Goal: Transaction & Acquisition: Book appointment/travel/reservation

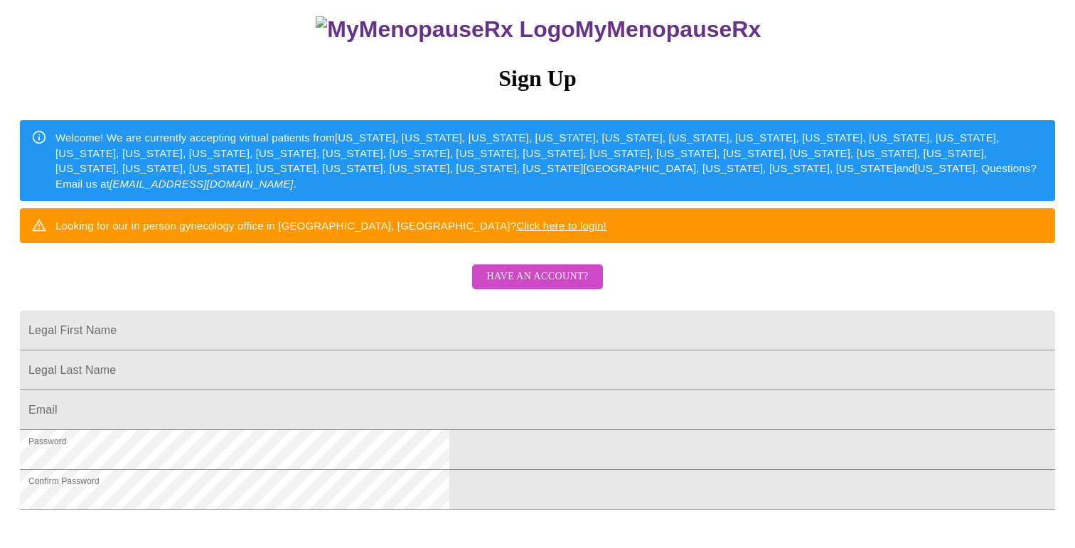
click at [541, 286] on span "Have an account?" at bounding box center [537, 277] width 102 height 18
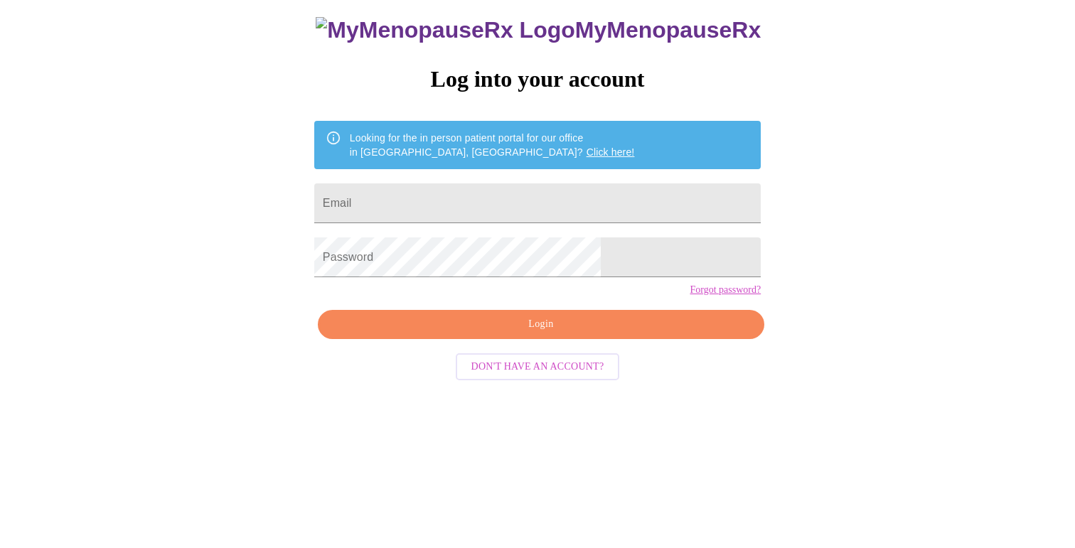
scroll to position [14, 0]
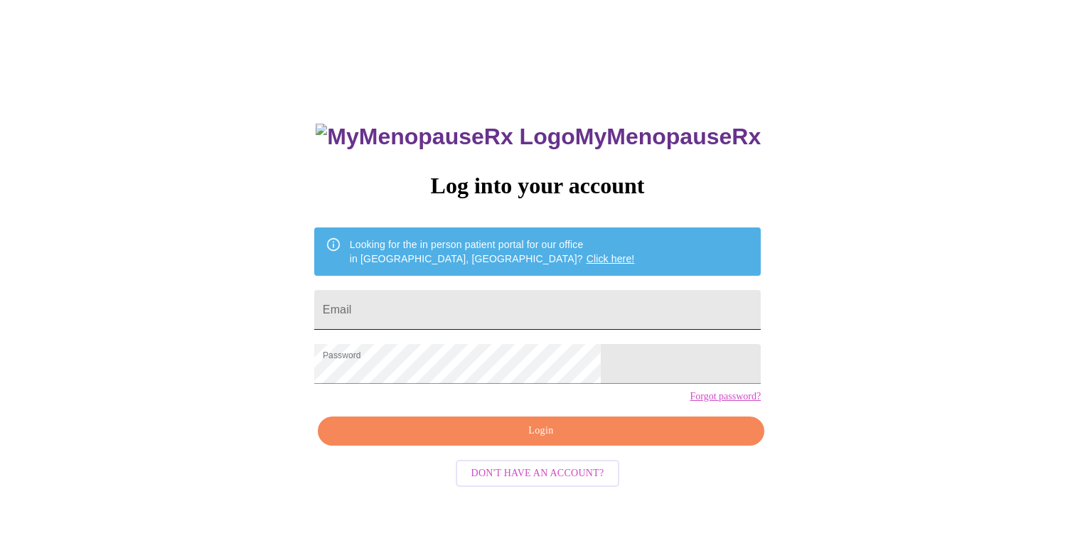
click at [489, 299] on input "Email" at bounding box center [537, 310] width 447 height 40
type input "prasnithya@gmail.com"
click at [530, 440] on span "Login" at bounding box center [541, 431] width 414 height 18
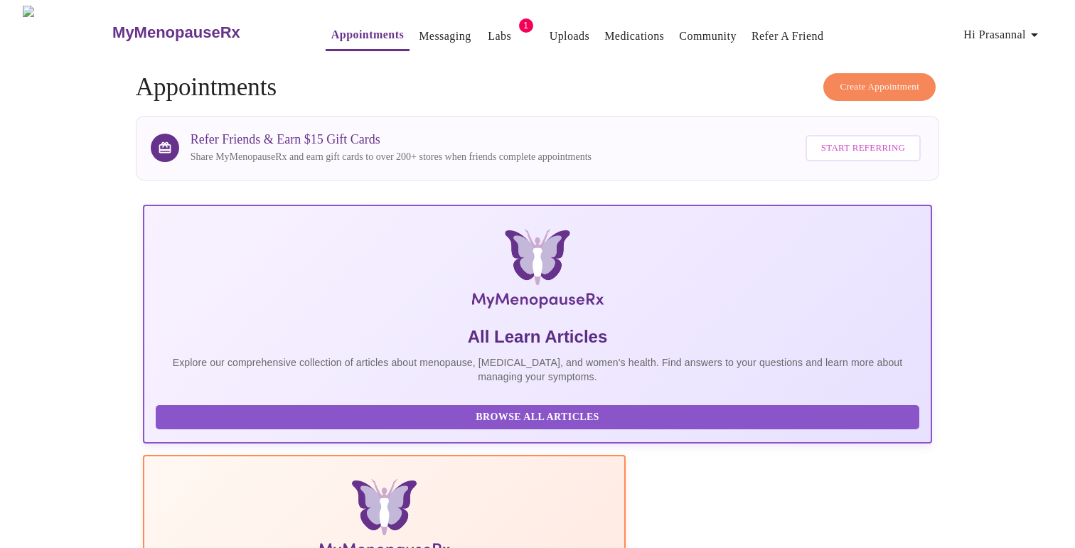
click at [355, 31] on link "Appointments" at bounding box center [367, 35] width 73 height 20
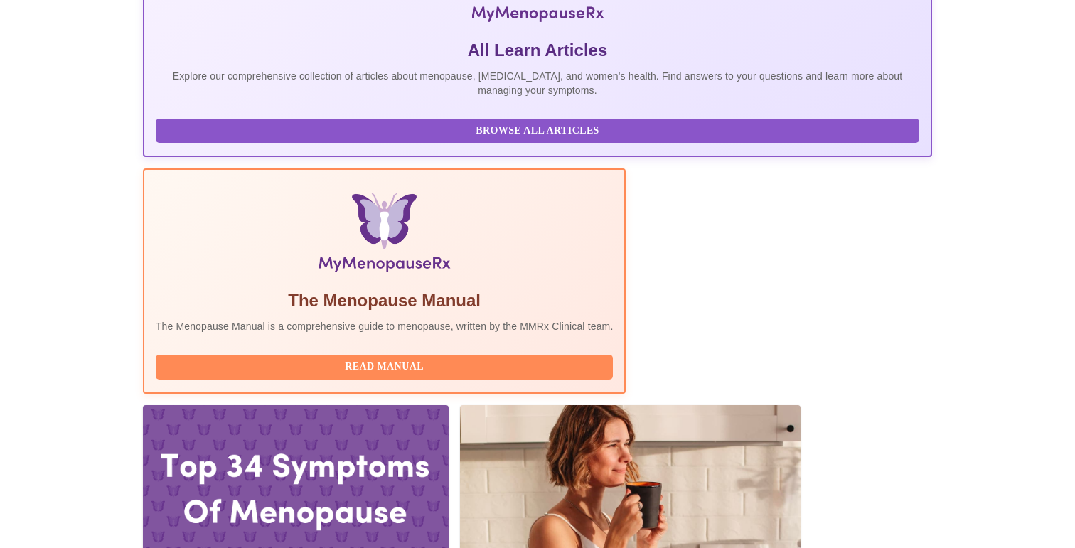
scroll to position [410, 0]
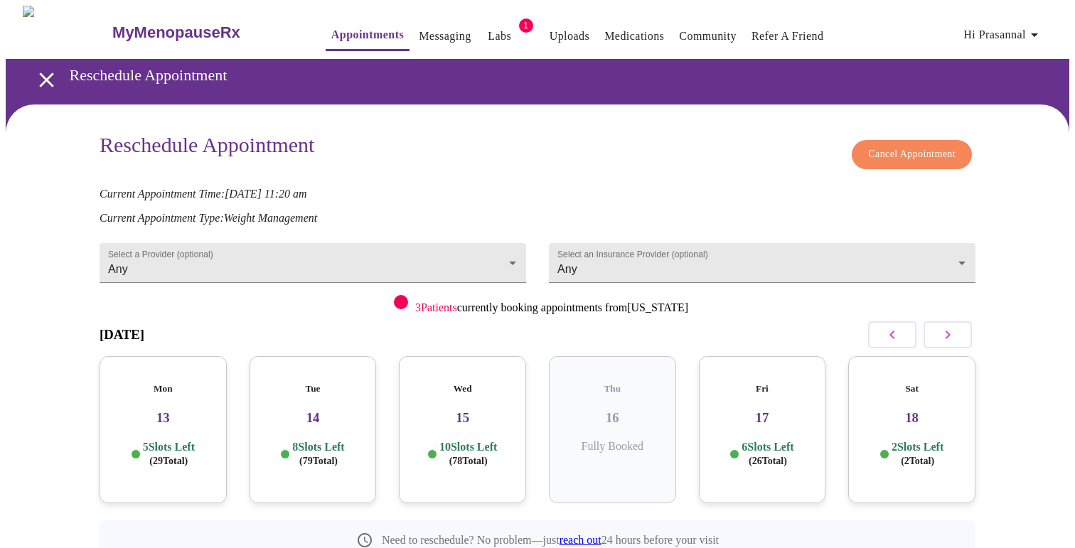
click at [475, 410] on h3 "15" at bounding box center [462, 418] width 105 height 16
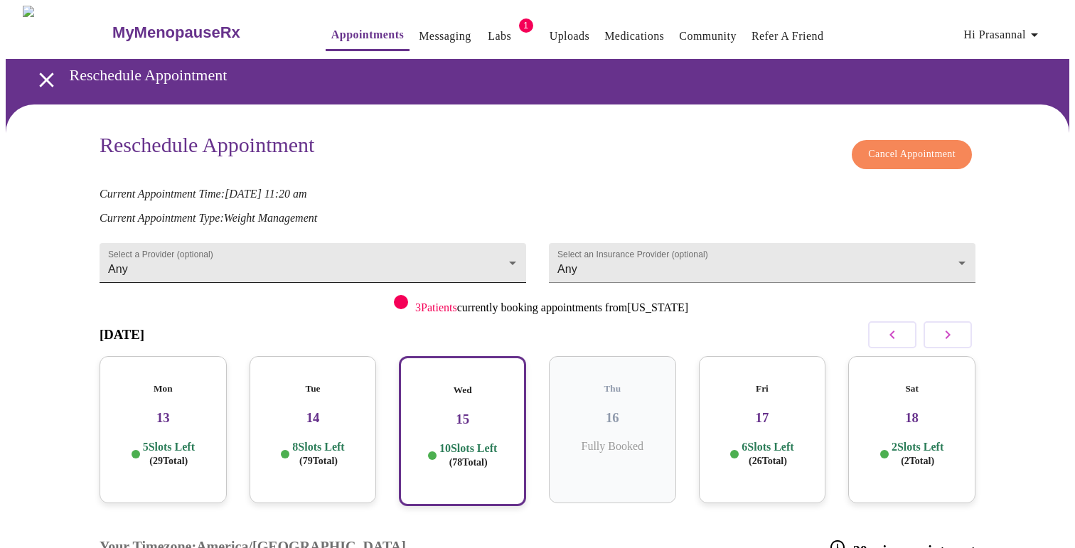
click at [506, 253] on body "MyMenopauseRx Appointments Messaging Labs 1 Uploads Medications Community Refer…" at bounding box center [538, 452] width 1064 height 892
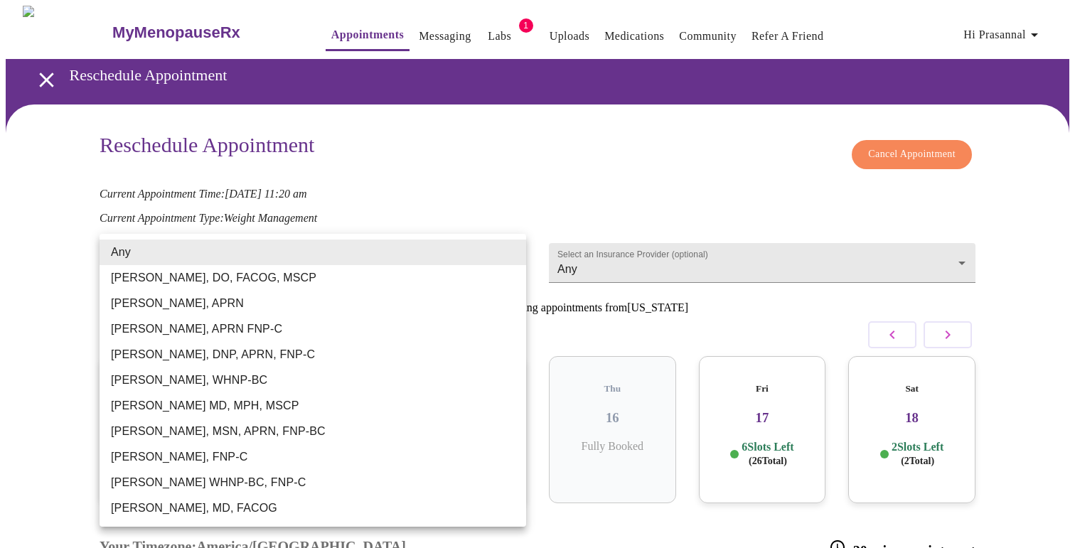
click at [378, 410] on li "[PERSON_NAME] MD, MPH, MSCP" at bounding box center [313, 406] width 427 height 26
type input "[PERSON_NAME] MD, MPH, MSCP"
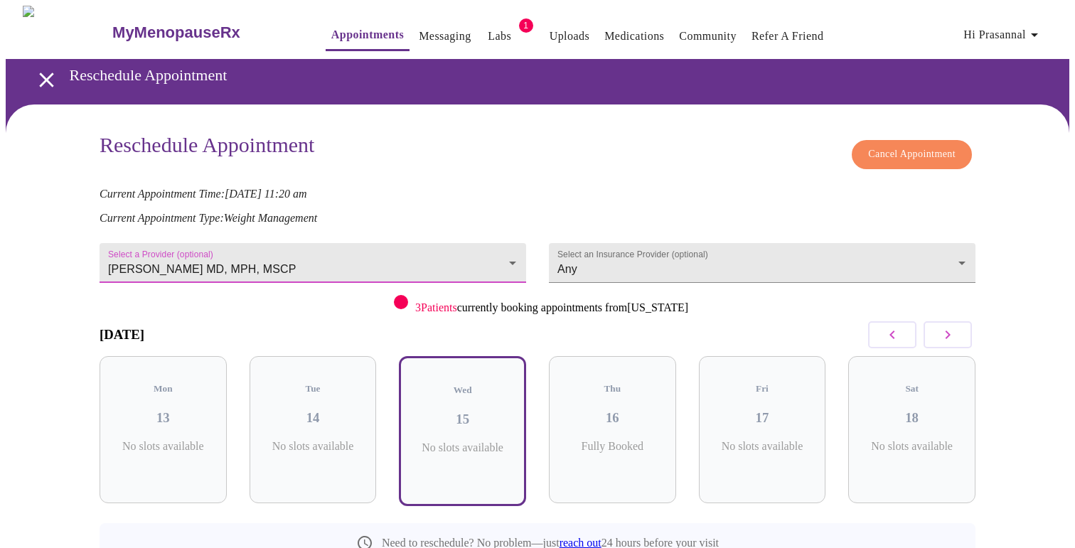
click at [941, 329] on icon "button" at bounding box center [948, 334] width 17 height 17
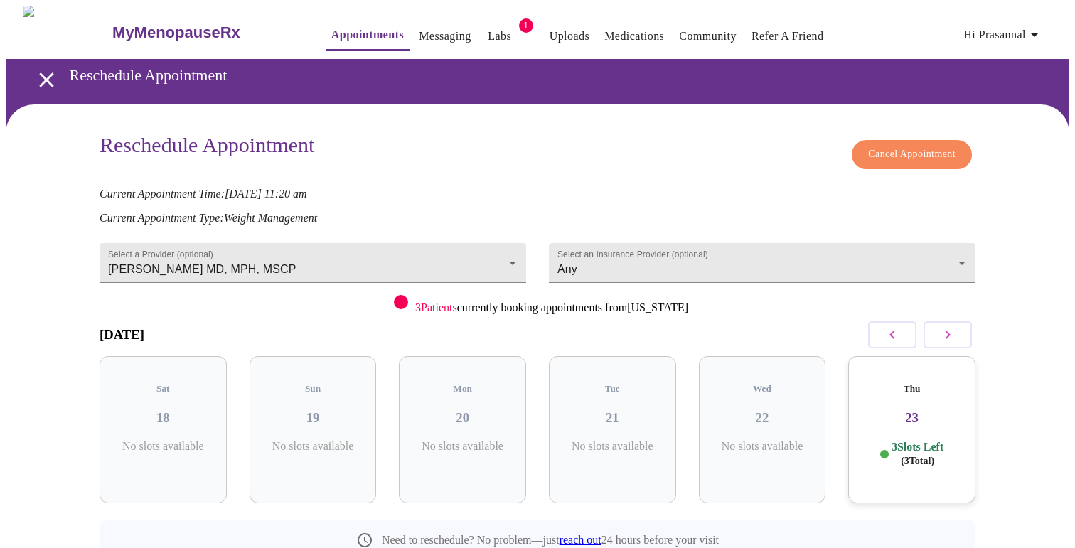
click at [925, 410] on h3 "23" at bounding box center [912, 418] width 105 height 16
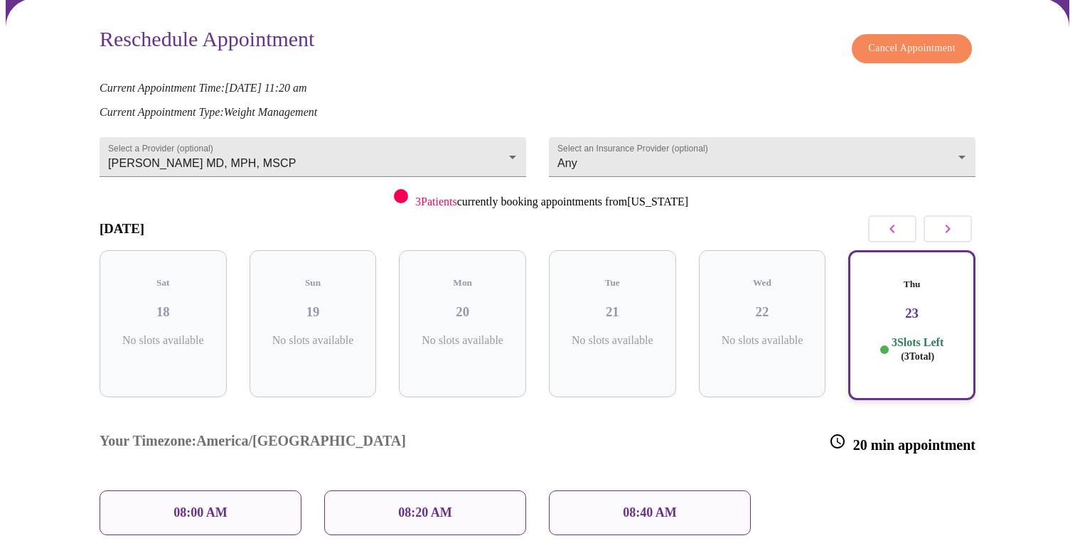
scroll to position [163, 0]
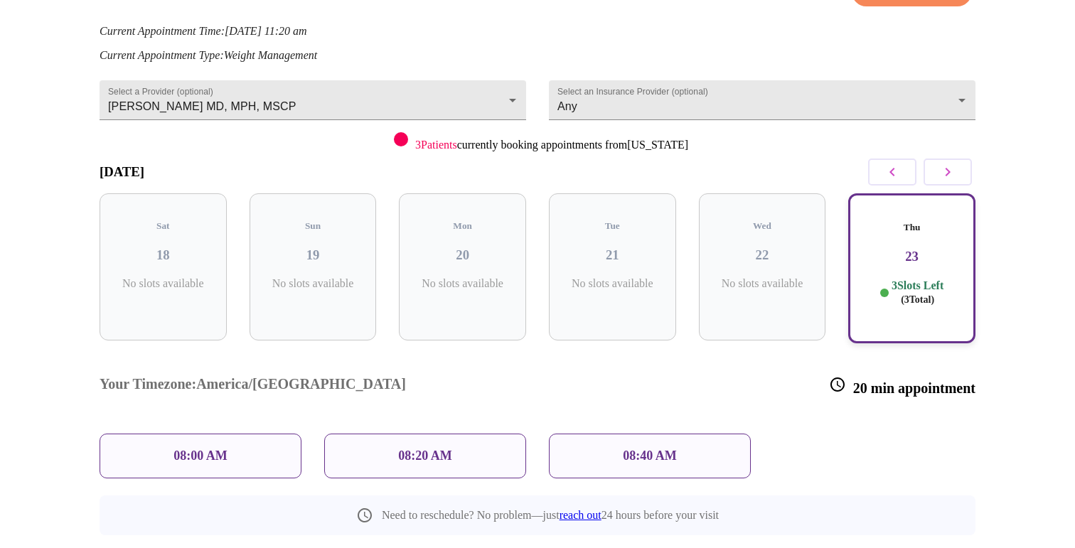
click at [950, 173] on icon "button" at bounding box center [948, 172] width 17 height 17
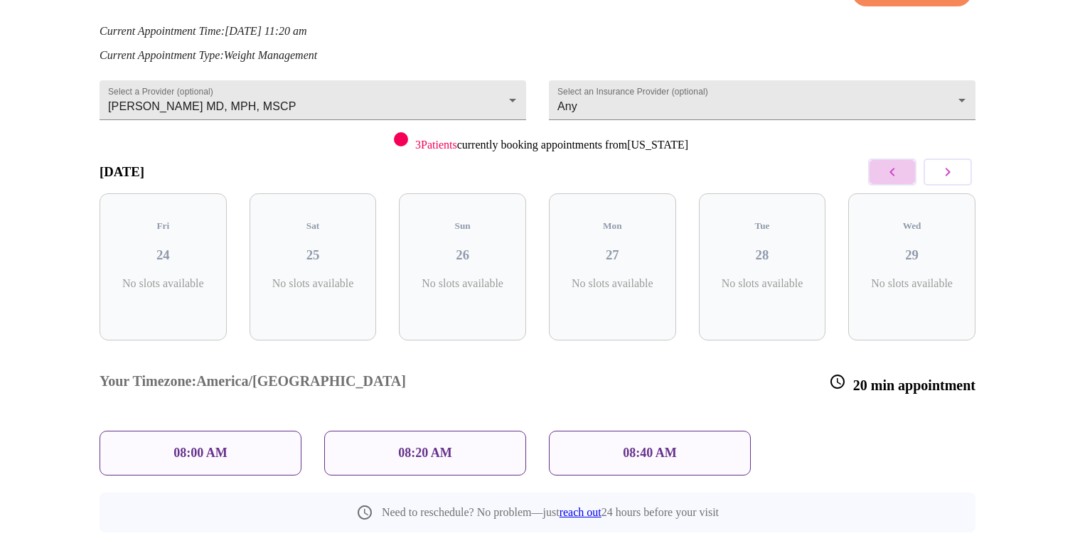
click at [903, 171] on button "button" at bounding box center [892, 172] width 48 height 27
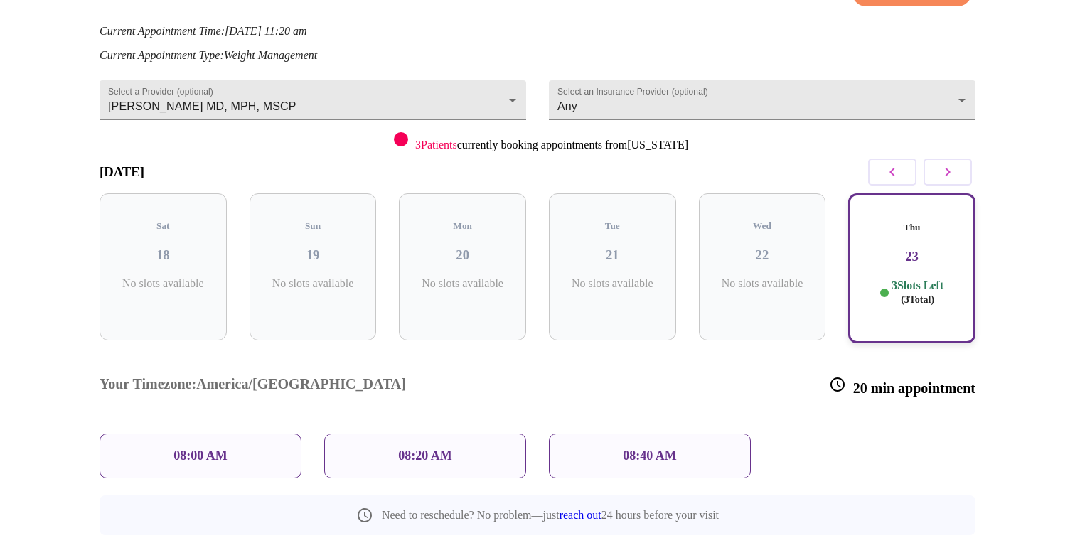
click at [716, 434] on div "08:40 AM" at bounding box center [650, 456] width 202 height 45
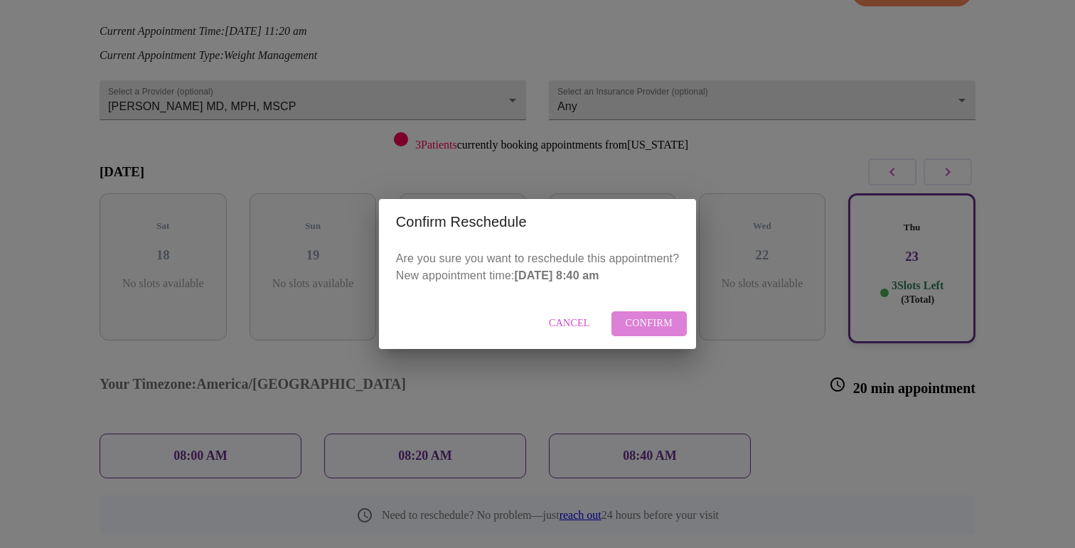
click at [650, 324] on span "Confirm" at bounding box center [650, 324] width 48 height 18
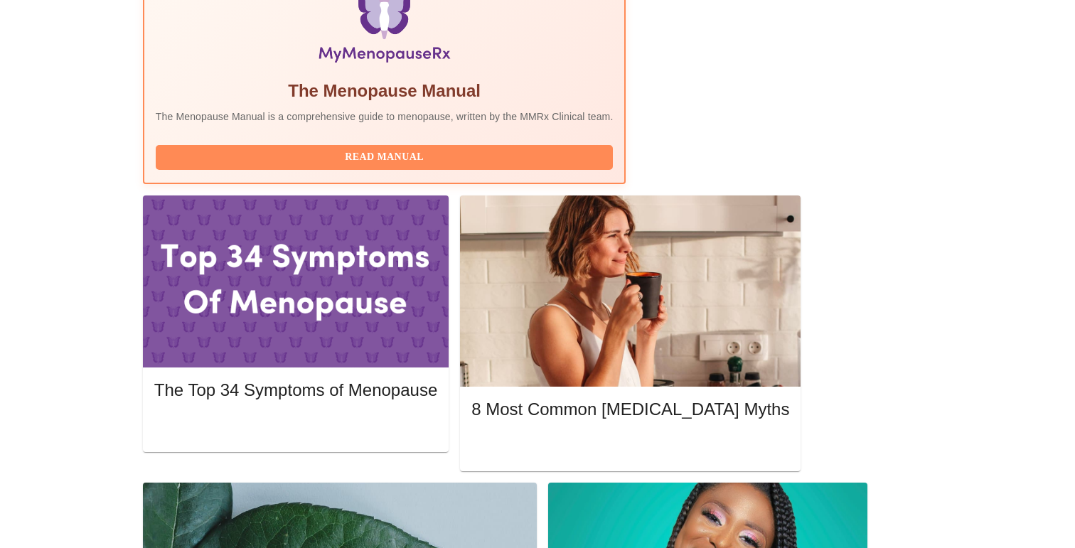
scroll to position [498, 0]
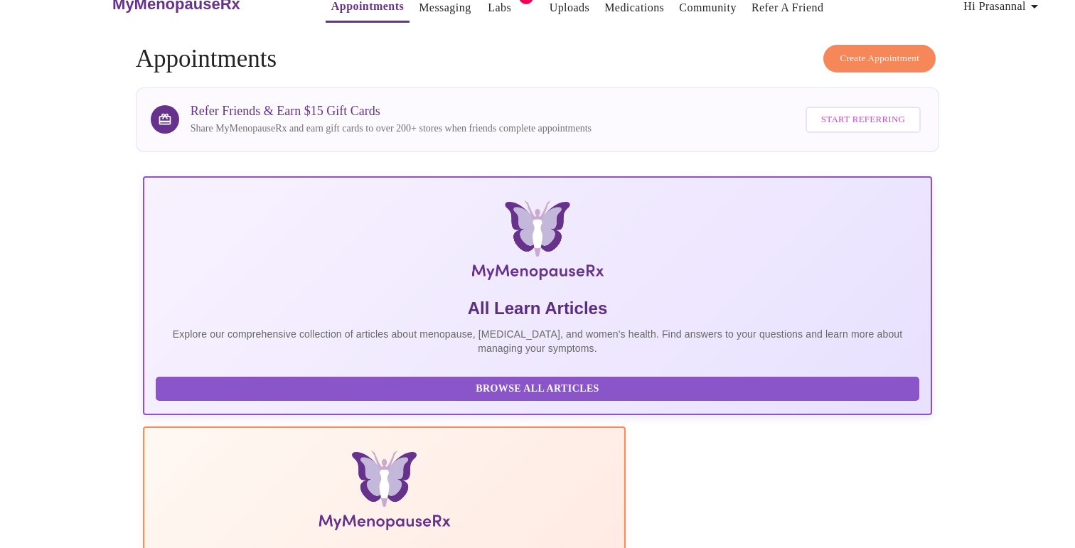
scroll to position [0, 0]
